Goal: Information Seeking & Learning: Learn about a topic

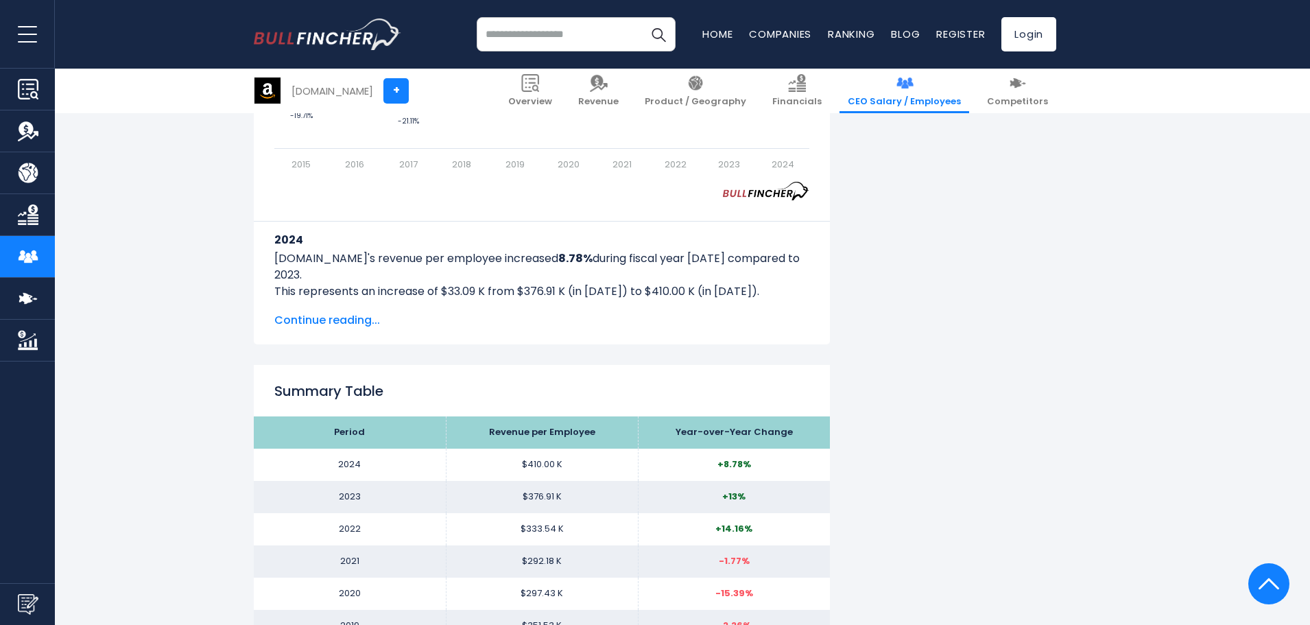
scroll to position [1440, 0]
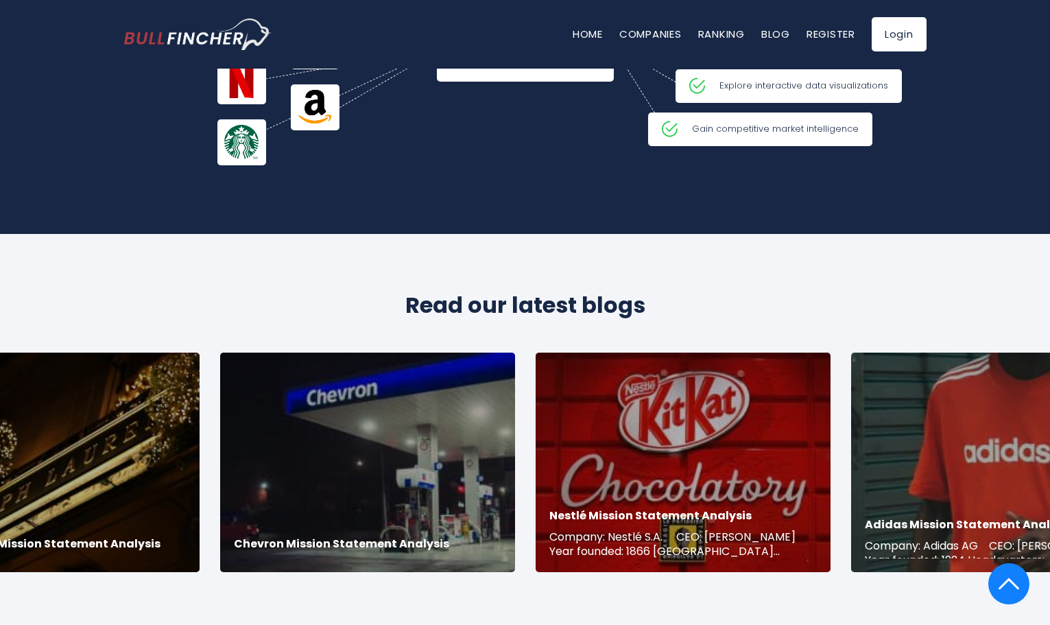
scroll to position [2400, 0]
